Goal: Transaction & Acquisition: Purchase product/service

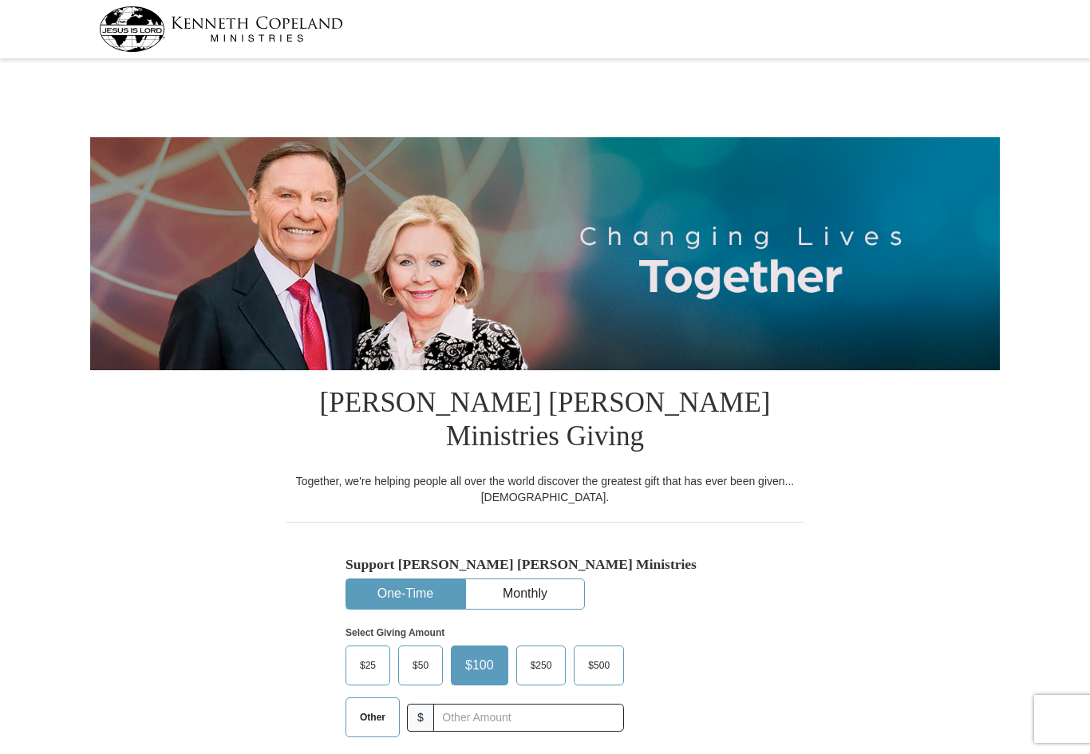
select select "CO"
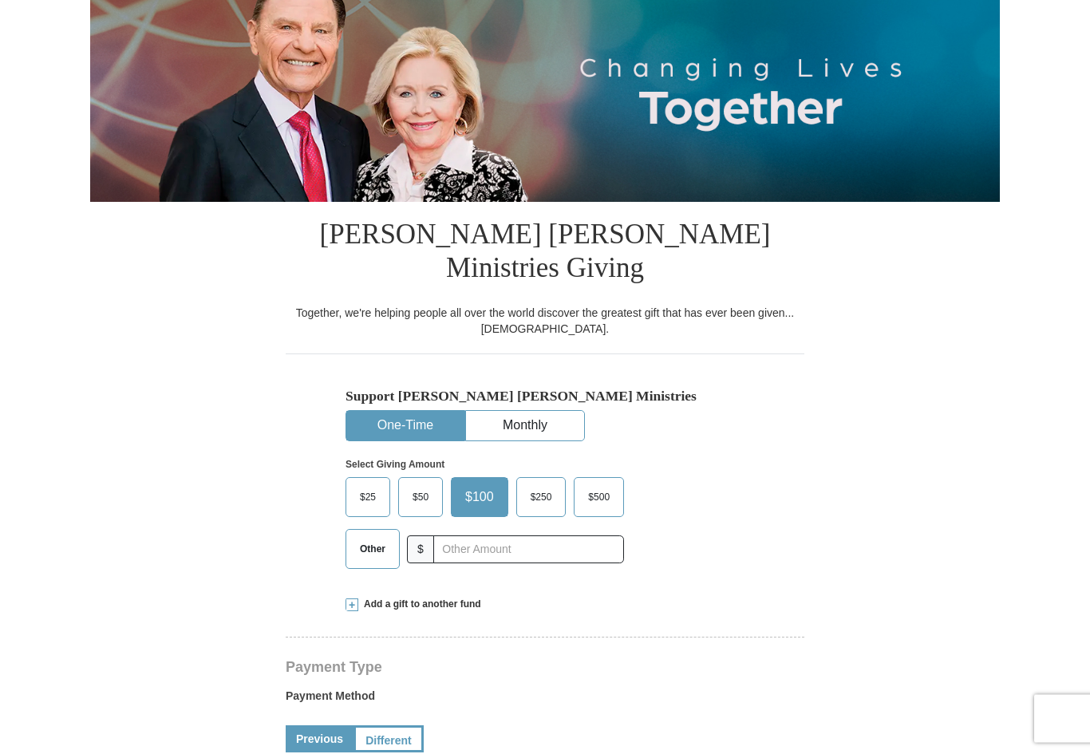
scroll to position [179, 0]
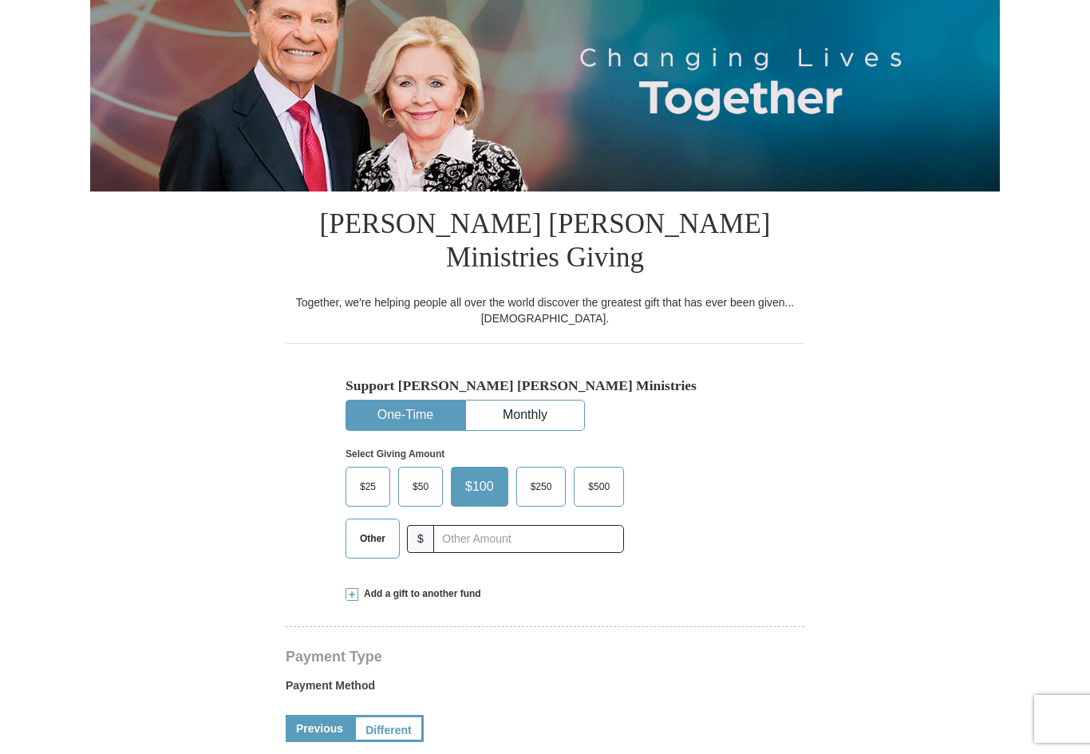
click at [381, 527] on span "Other" at bounding box center [372, 539] width 41 height 24
click at [0, 0] on input "Other" at bounding box center [0, 0] width 0 height 0
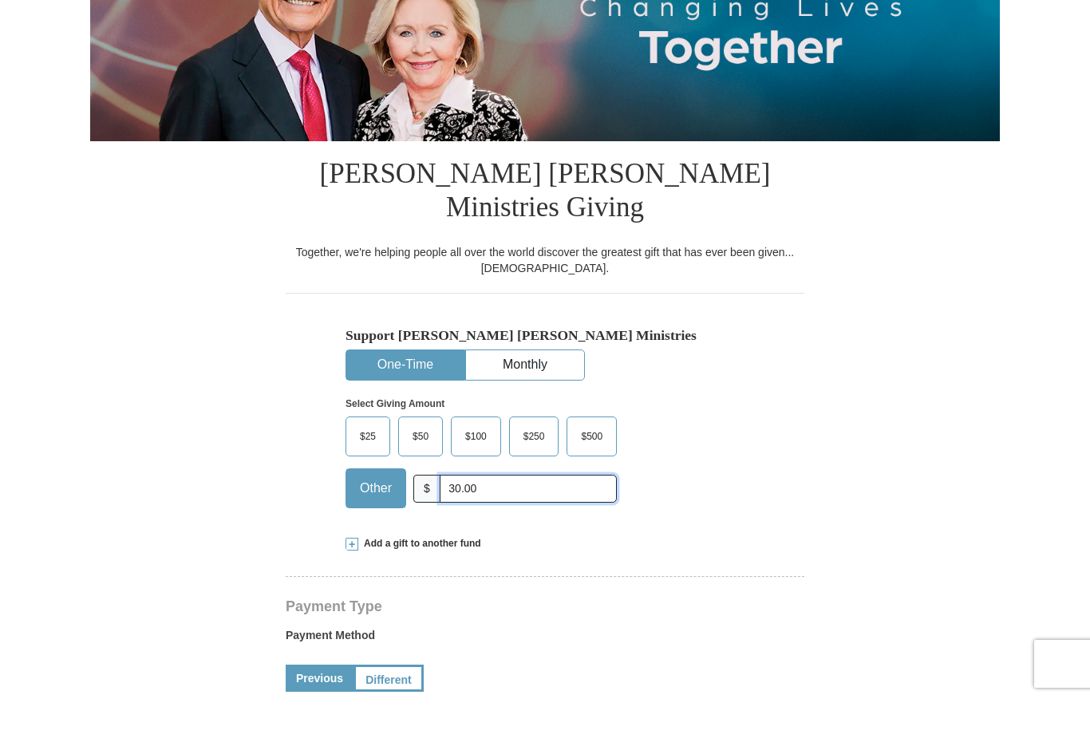
scroll to position [174, 0]
click at [366, 592] on span "Add a gift to another fund" at bounding box center [419, 599] width 123 height 14
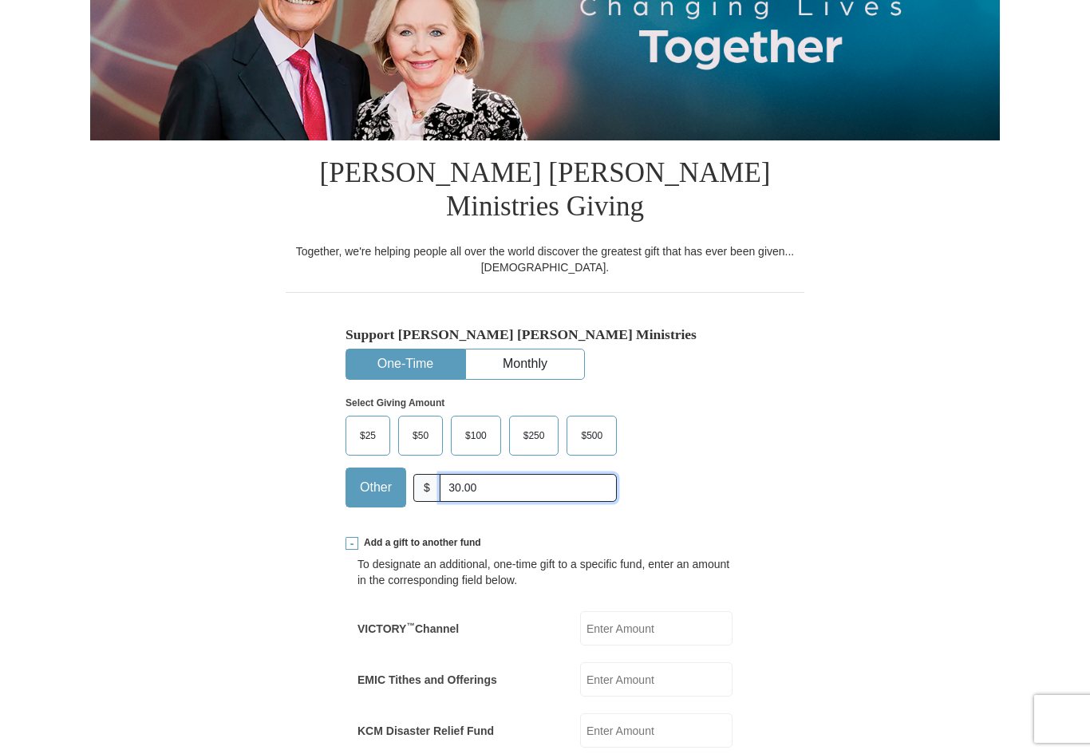
click at [531, 474] on input "30.00" at bounding box center [528, 488] width 177 height 28
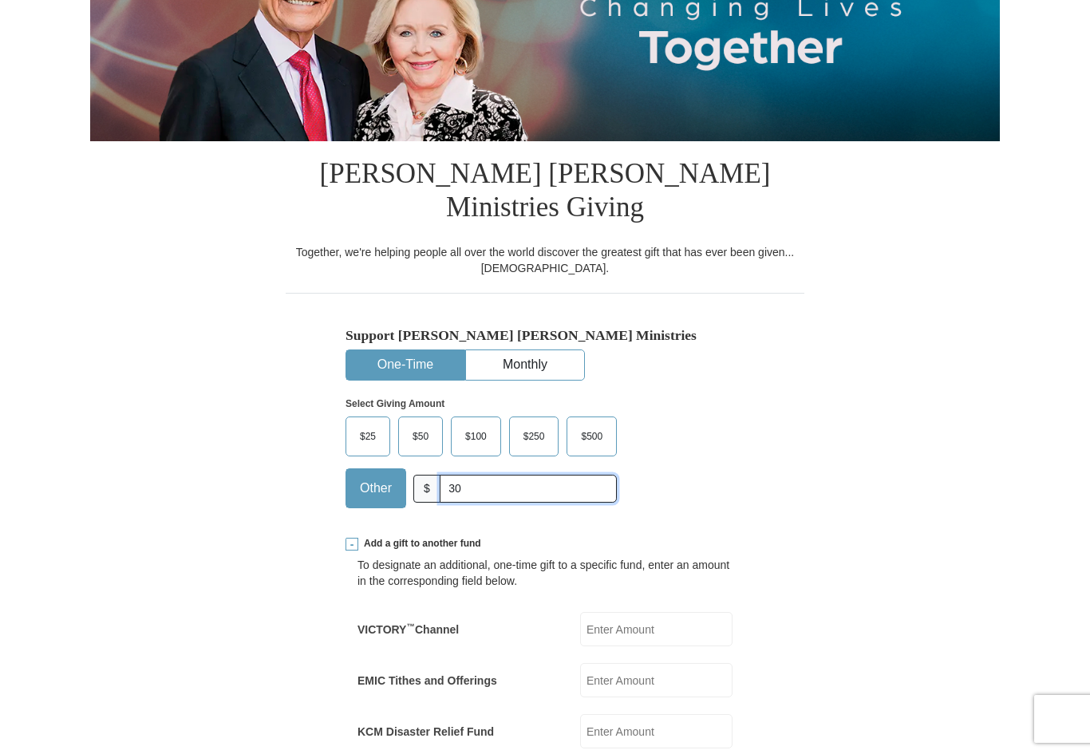
type input "3"
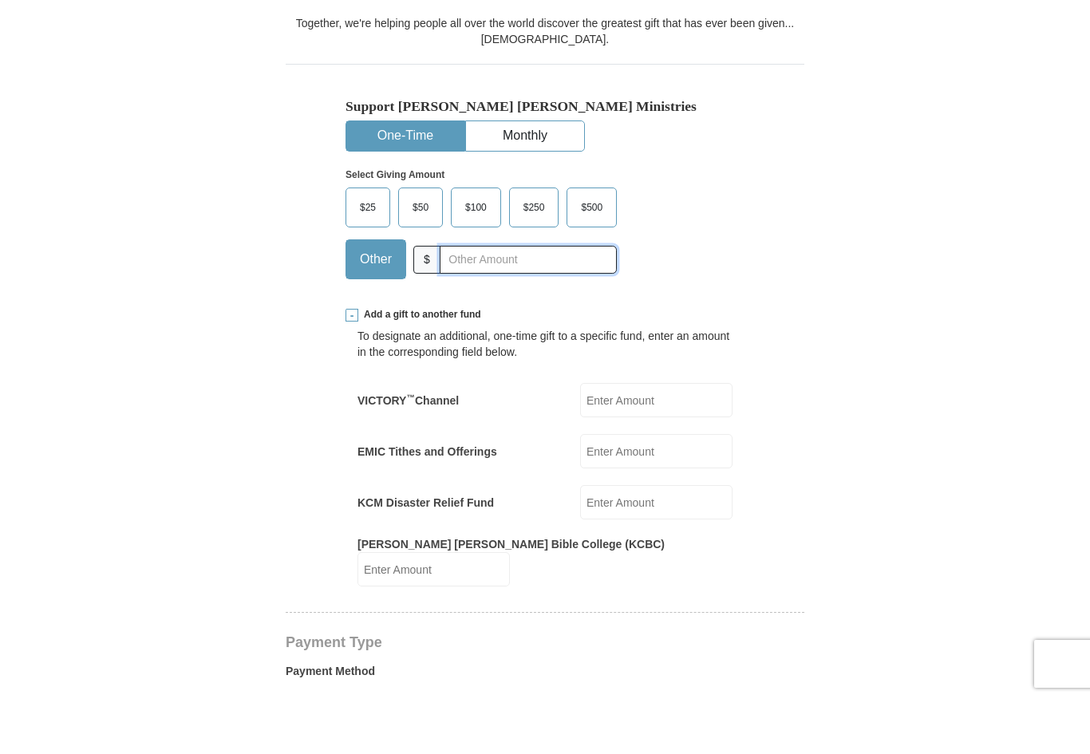
scroll to position [413, 0]
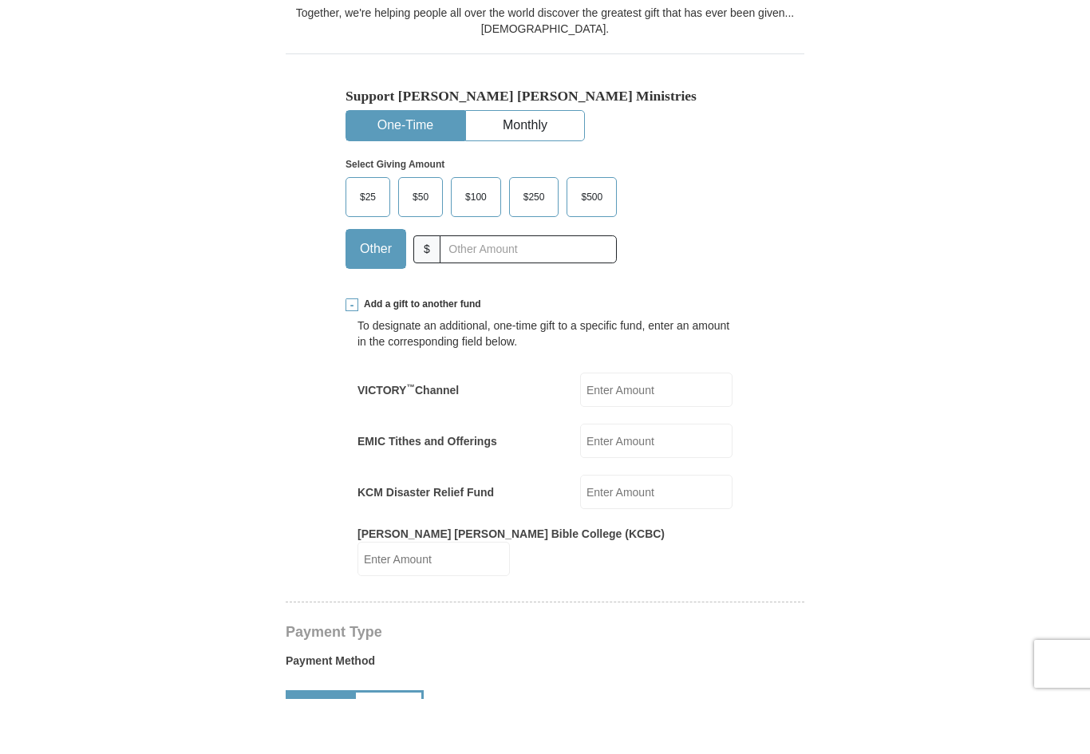
click at [660, 530] on input "KCM Disaster Relief Fund" at bounding box center [656, 547] width 152 height 34
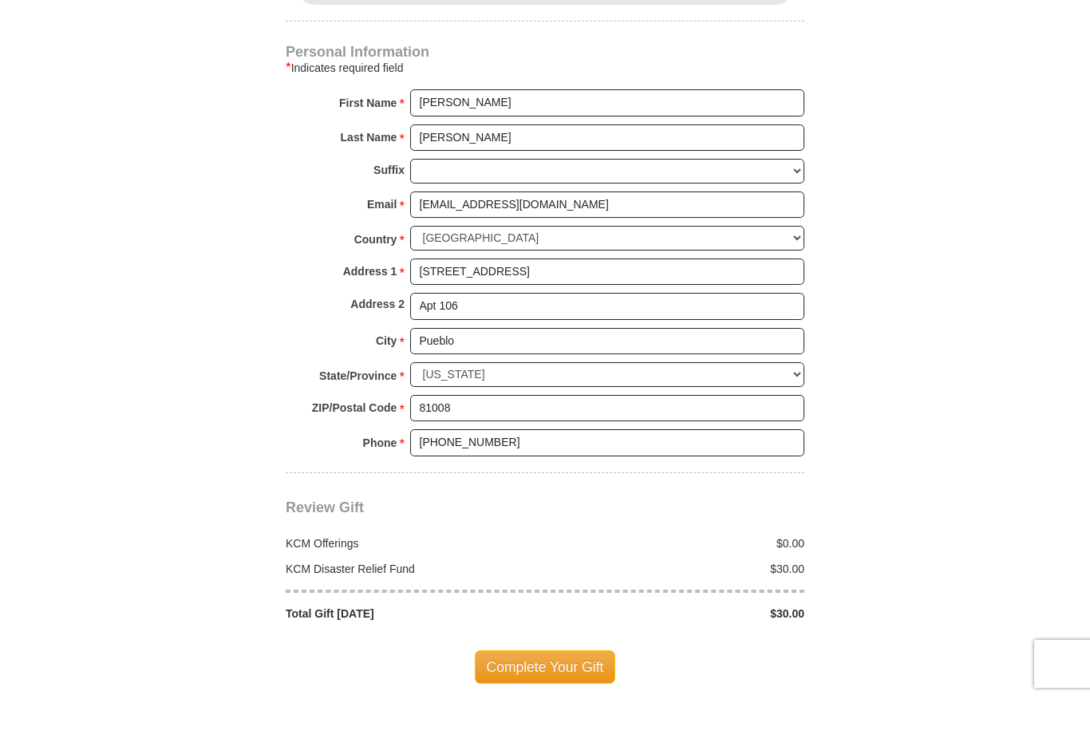
scroll to position [1286, 0]
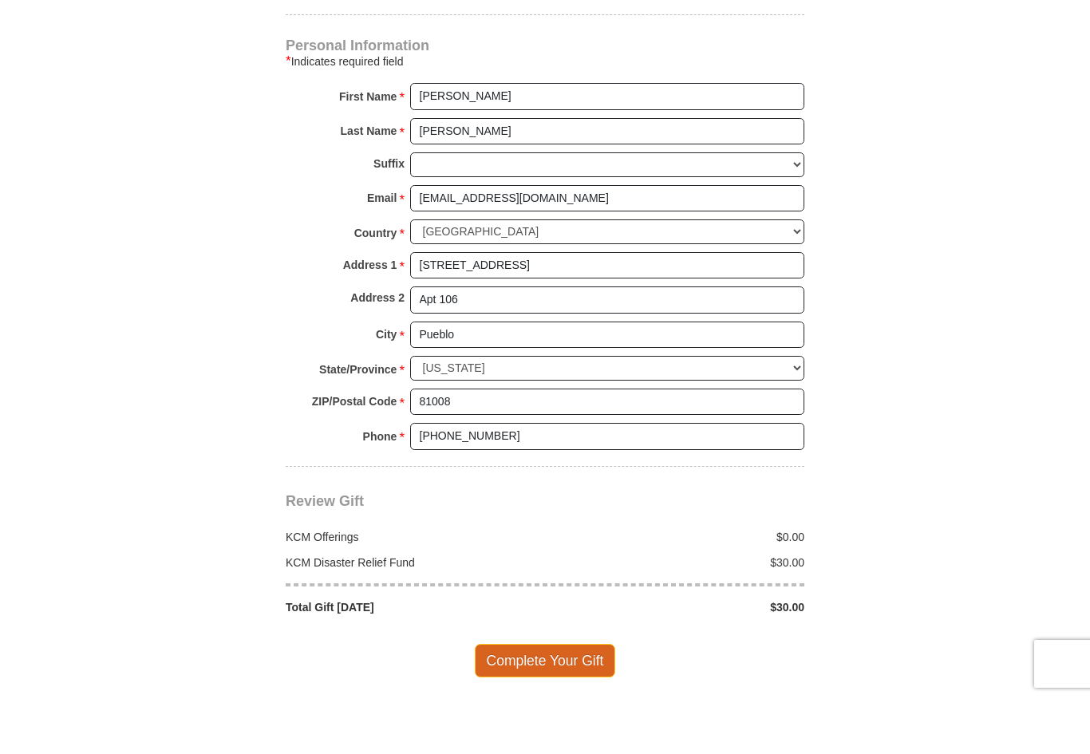
type input "30.00"
click at [551, 699] on span "Complete Your Gift" at bounding box center [545, 716] width 141 height 34
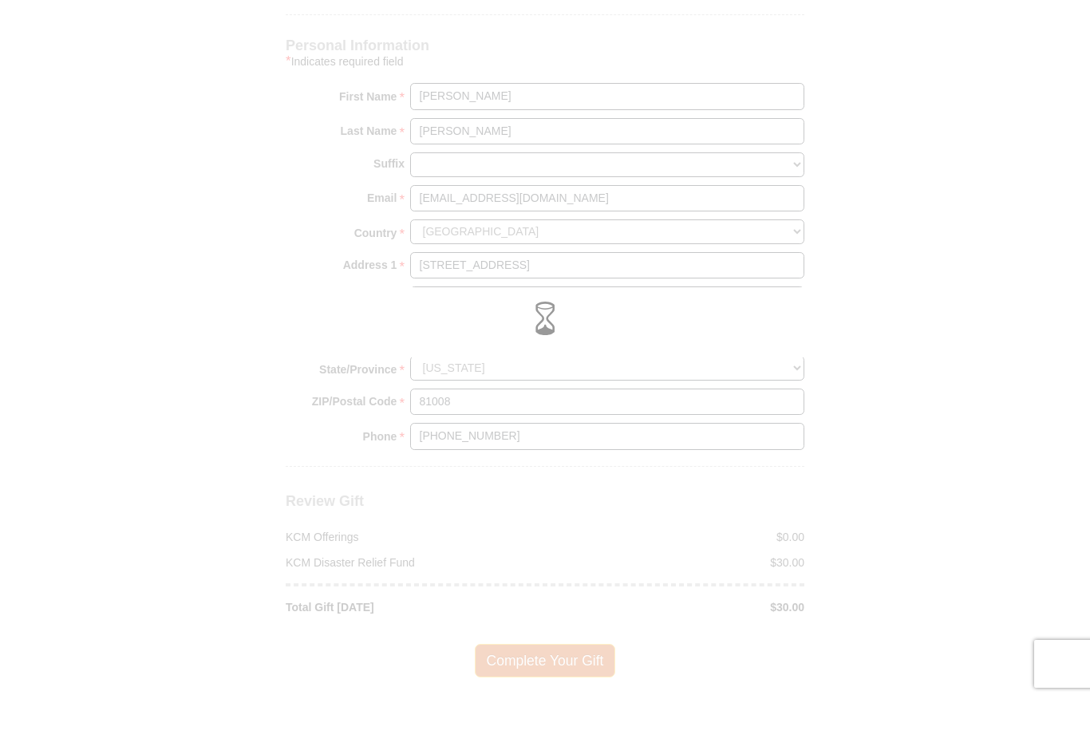
scroll to position [1342, 0]
